Goal: Obtain resource: Obtain resource

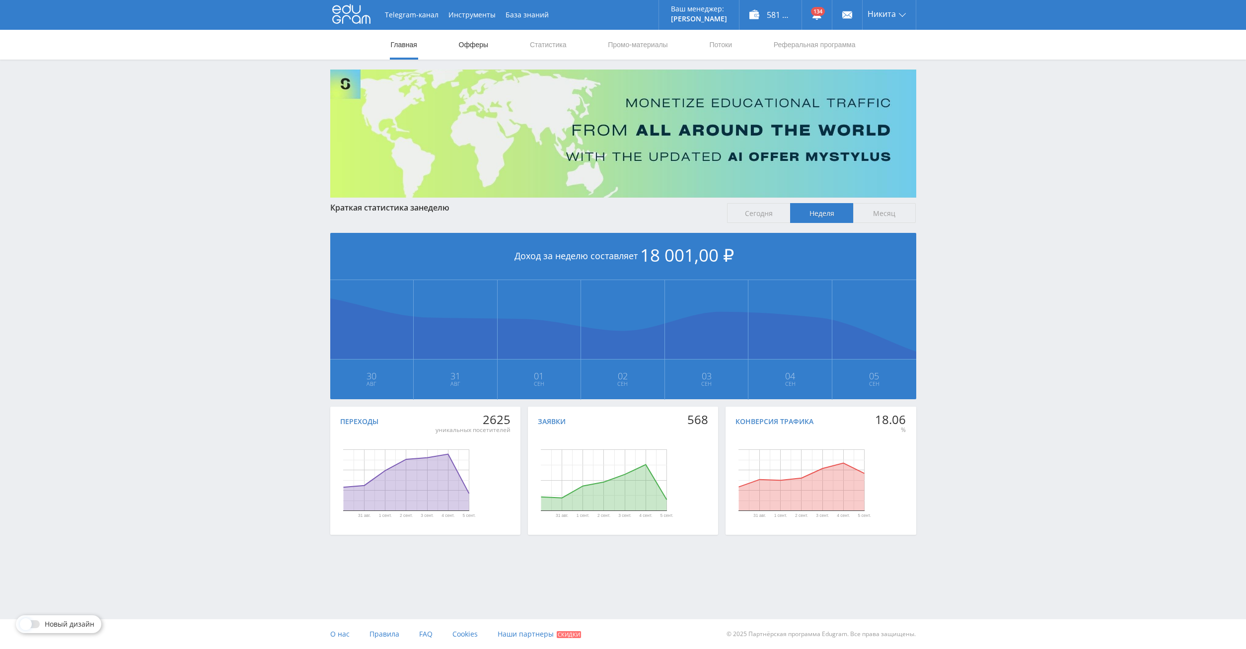
click at [465, 43] on link "Офферы" at bounding box center [474, 45] width 32 height 30
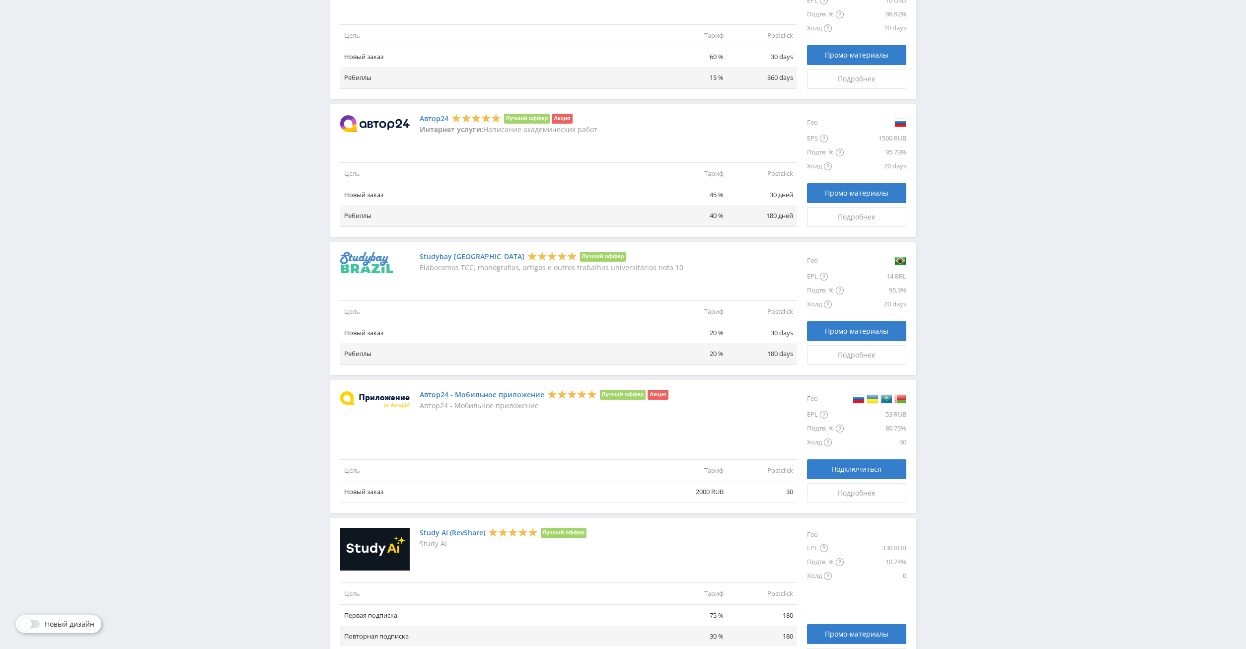
scroll to position [891, 0]
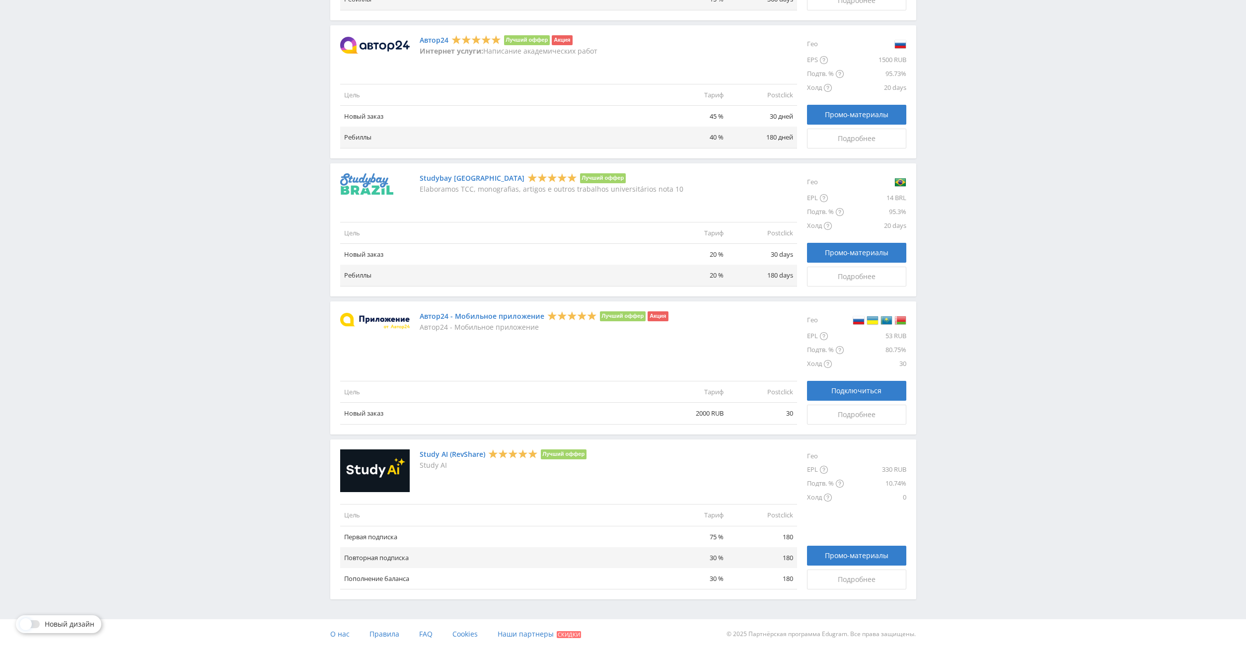
click at [447, 457] on link "Study AI (RevShare)" at bounding box center [453, 455] width 66 height 8
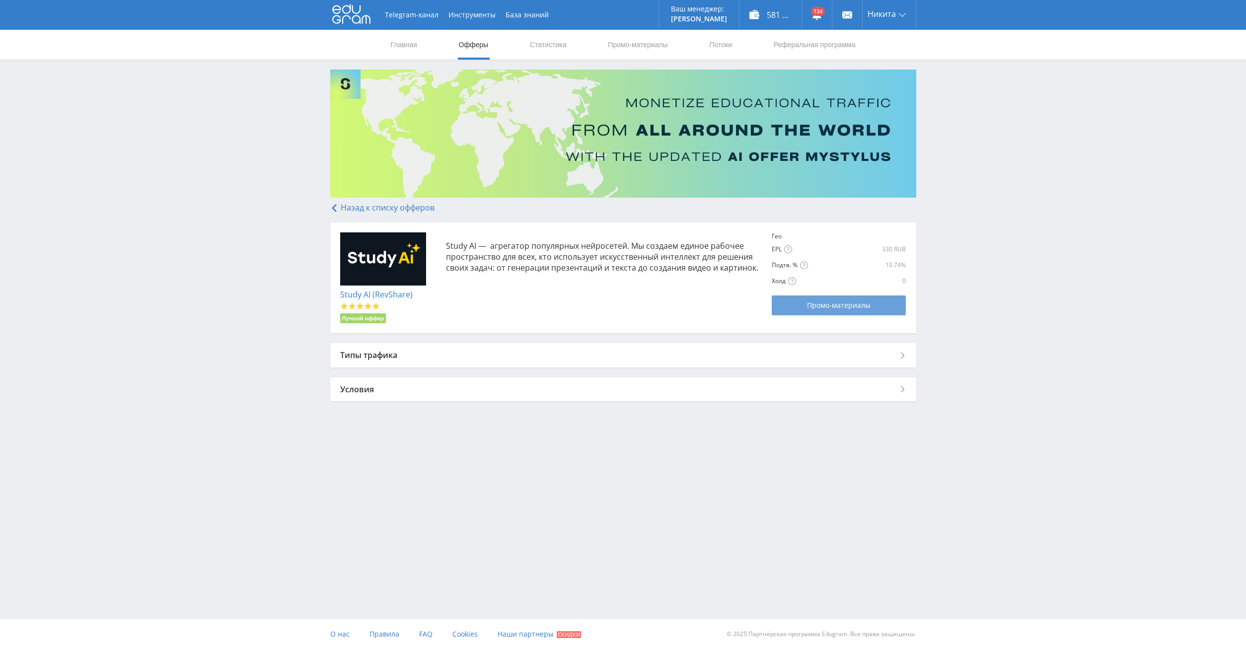
click at [816, 306] on span "Промо-материалы" at bounding box center [839, 305] width 64 height 8
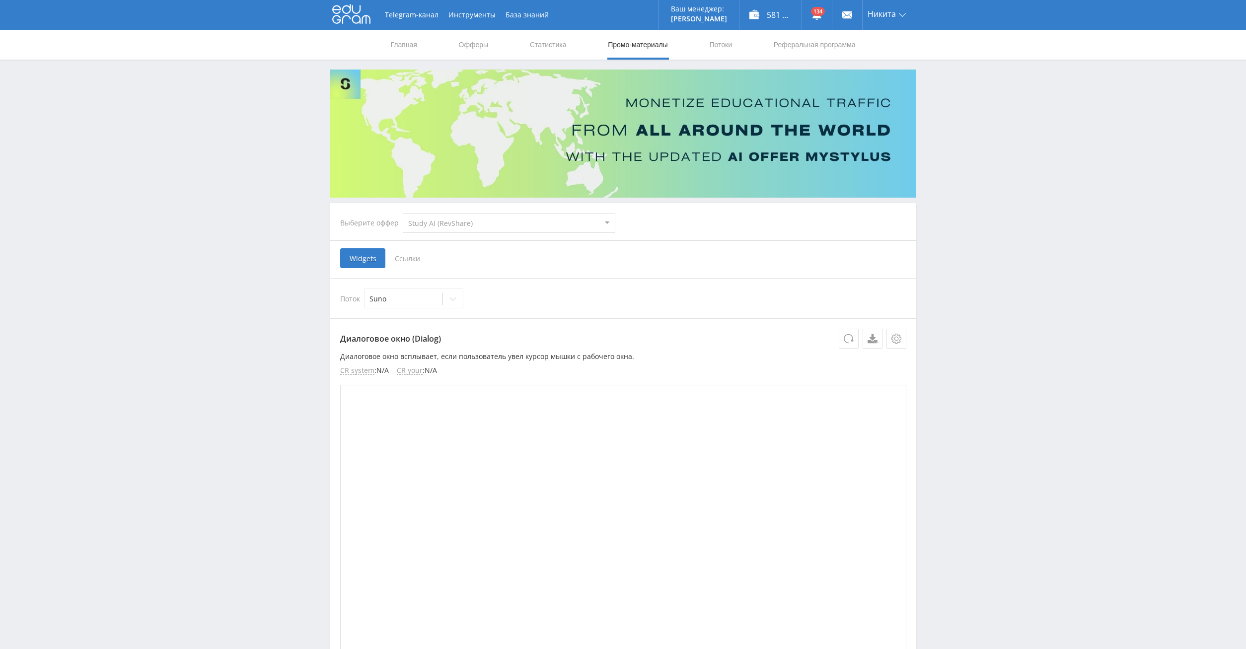
select select "376"
click at [408, 260] on span "Ссылки" at bounding box center [407, 258] width 44 height 20
click at [0, 0] on input "Ссылки" at bounding box center [0, 0] width 0 height 0
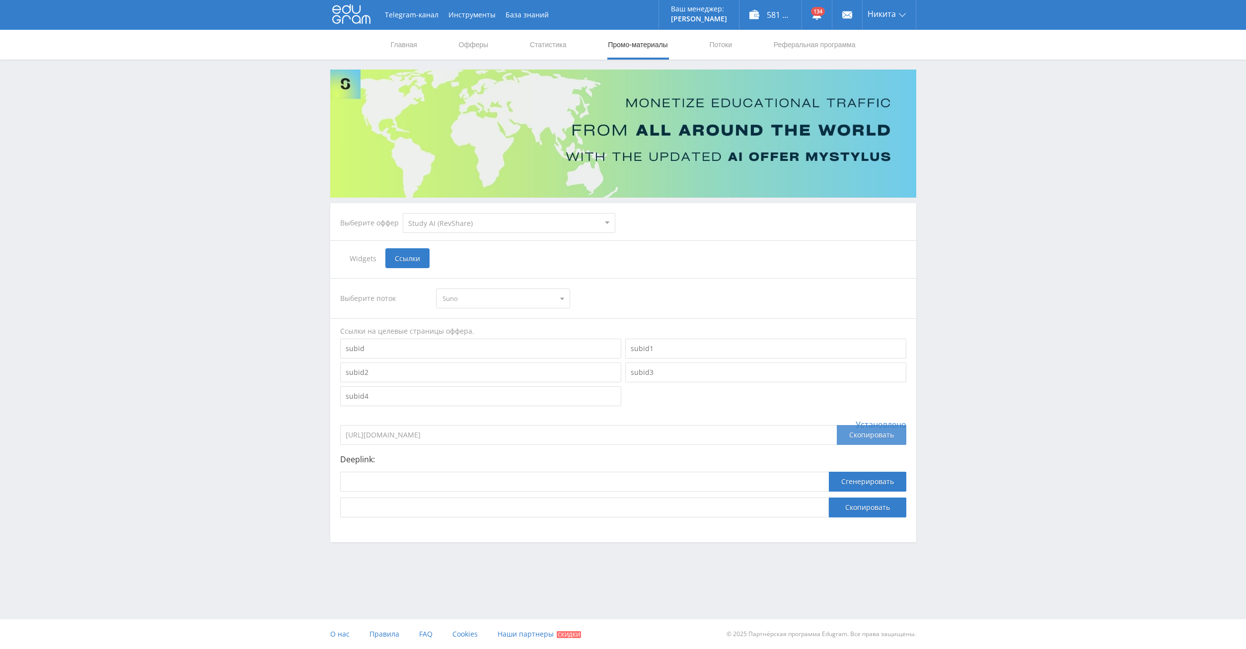
click at [875, 435] on div "Скопировать" at bounding box center [872, 435] width 70 height 20
click at [462, 44] on link "Офферы" at bounding box center [474, 45] width 32 height 30
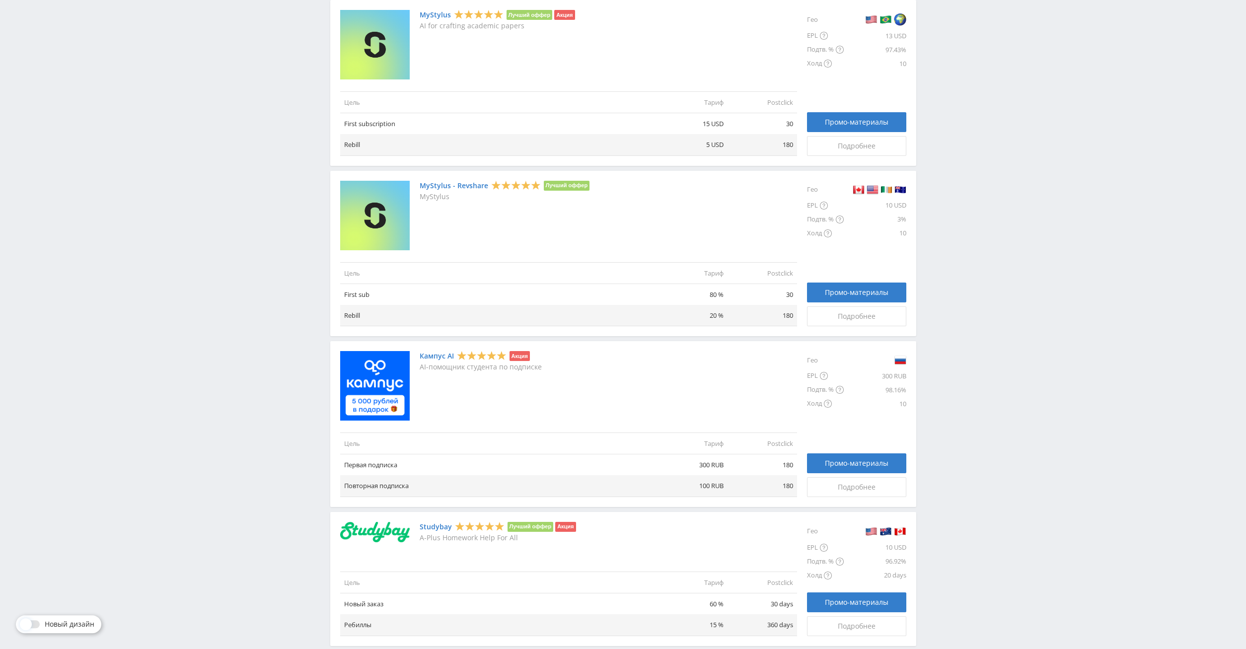
scroll to position [405, 0]
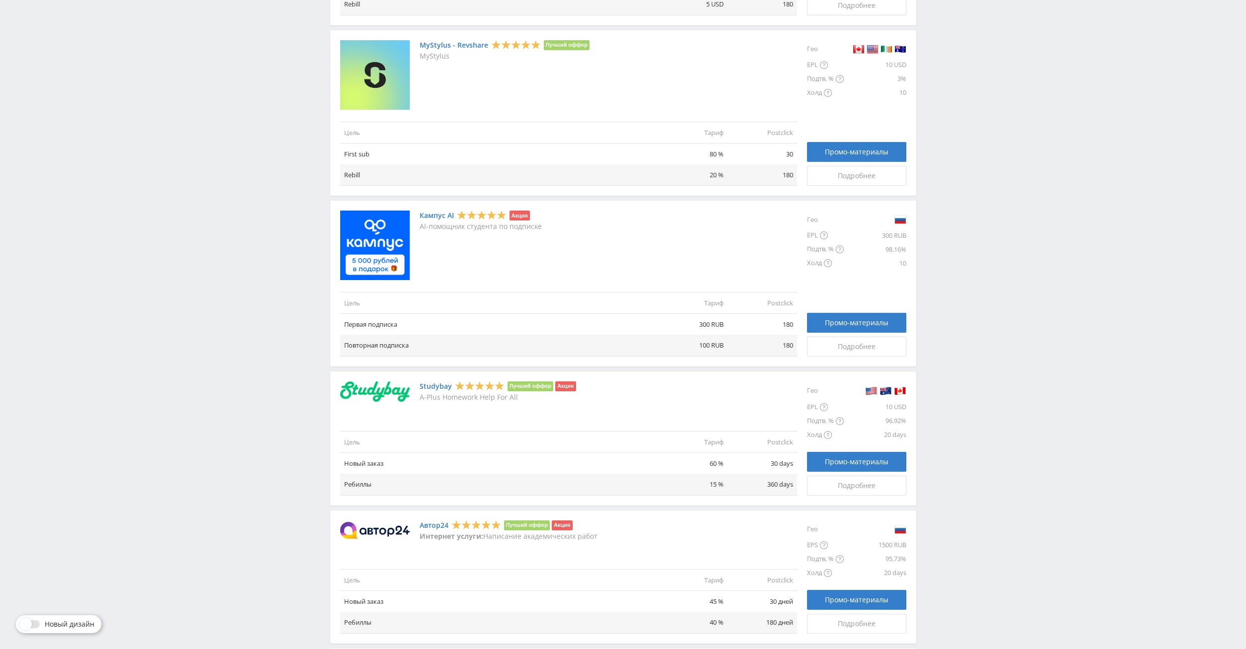
click at [434, 218] on link "Кампус AI" at bounding box center [437, 216] width 34 height 8
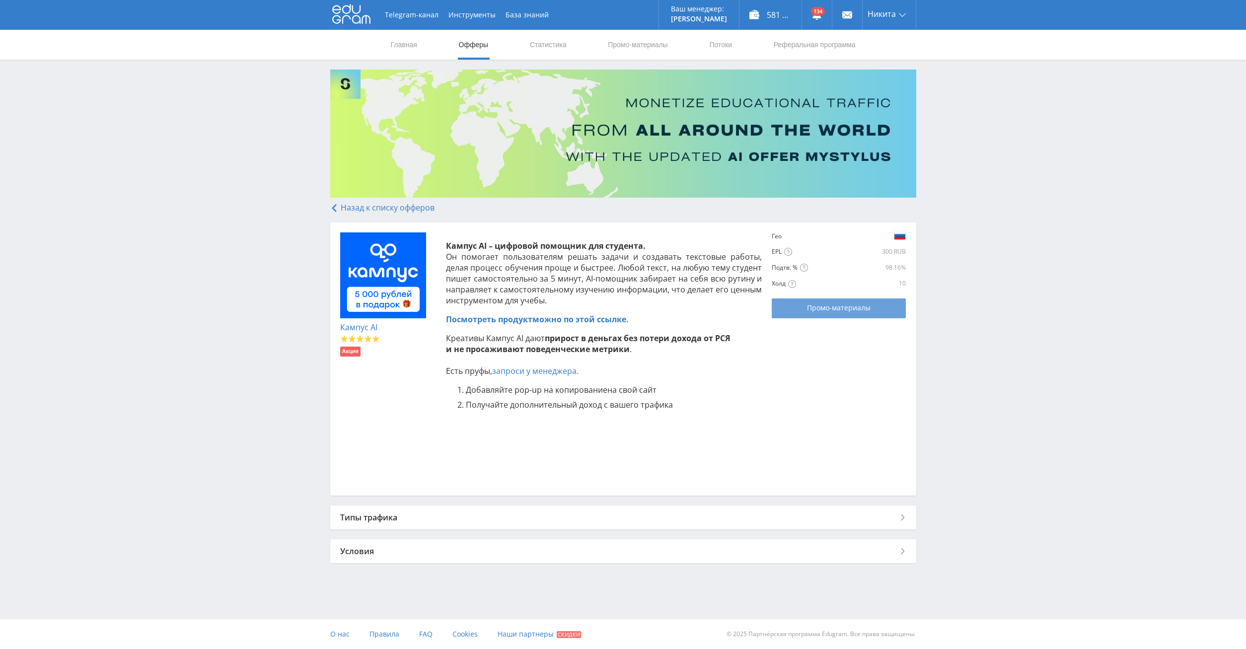
click at [842, 311] on span "Промо-материалы" at bounding box center [839, 308] width 64 height 8
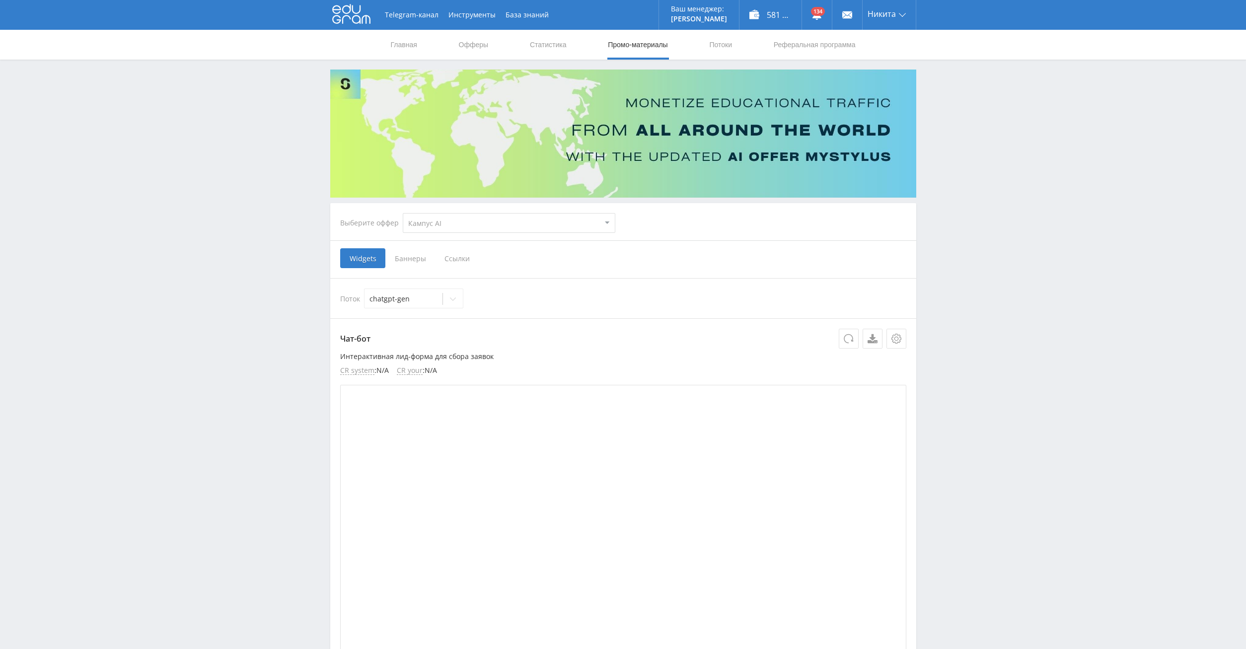
click at [462, 256] on span "Ссылки" at bounding box center [457, 258] width 44 height 20
click at [0, 0] on input "Ссылки" at bounding box center [0, 0] width 0 height 0
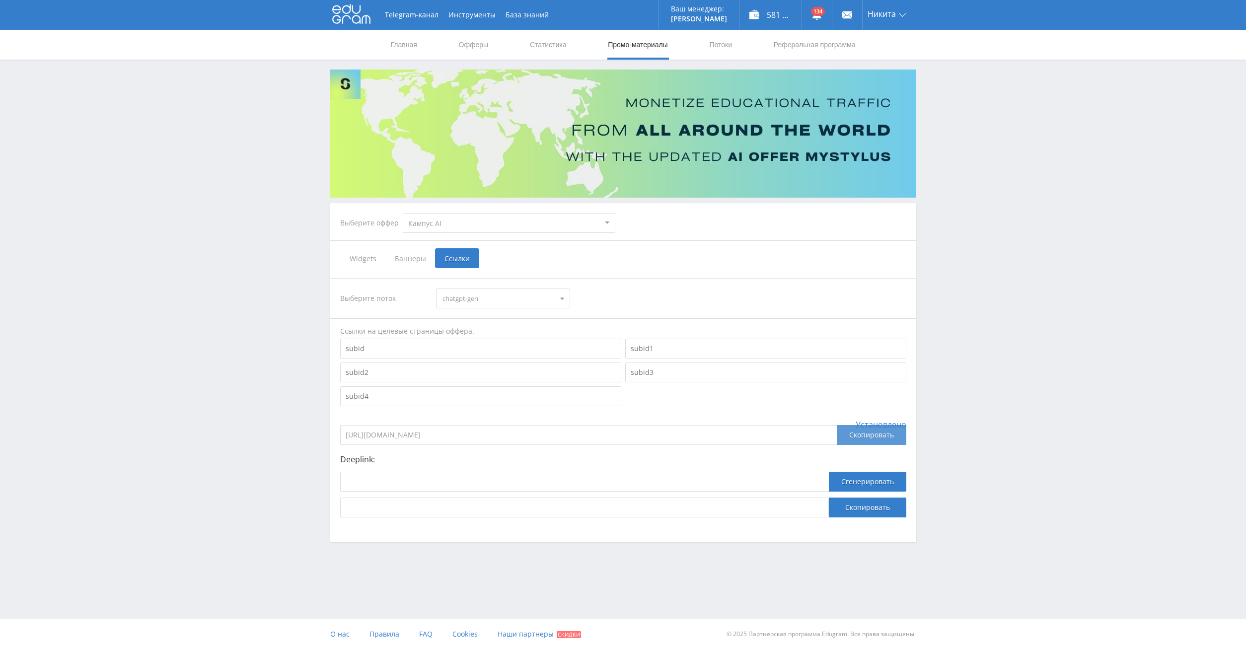
click at [865, 432] on div "Скопировать" at bounding box center [872, 435] width 70 height 20
click at [403, 213] on select "MyStylus MyStylus - Revshare Кампус AI Studybay Автор24 Studybay [GEOGRAPHIC_DA…" at bounding box center [509, 223] width 213 height 20
select select "376"
click option "Study AI (RevShare)" at bounding box center [0, 0] width 0 height 0
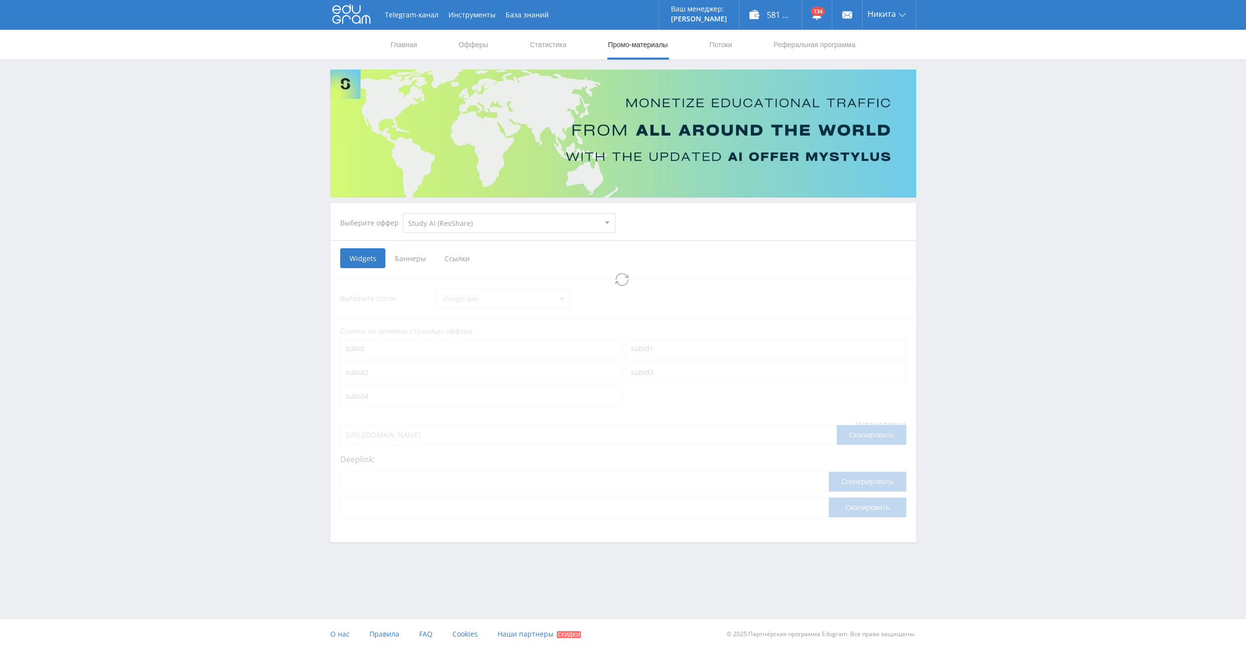
select select "376"
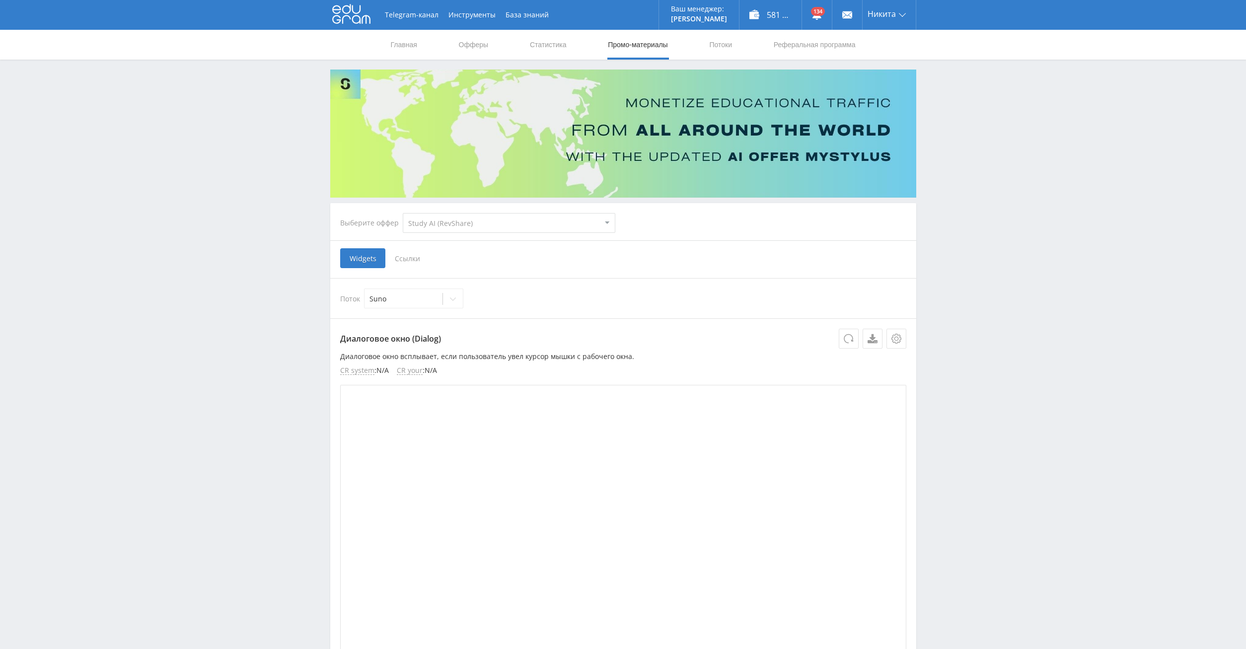
click at [419, 259] on span "Ссылки" at bounding box center [407, 258] width 44 height 20
click at [0, 0] on input "Ссылки" at bounding box center [0, 0] width 0 height 0
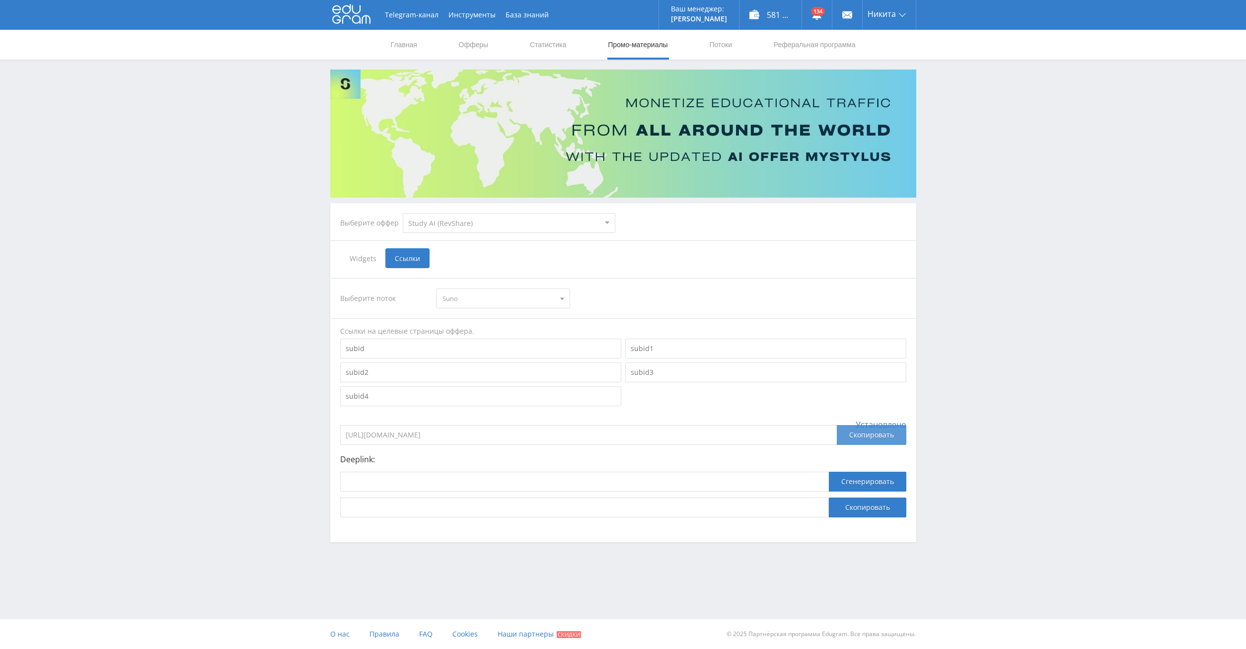
click at [859, 441] on div "Скопировать" at bounding box center [872, 435] width 70 height 20
